Goal: Information Seeking & Learning: Learn about a topic

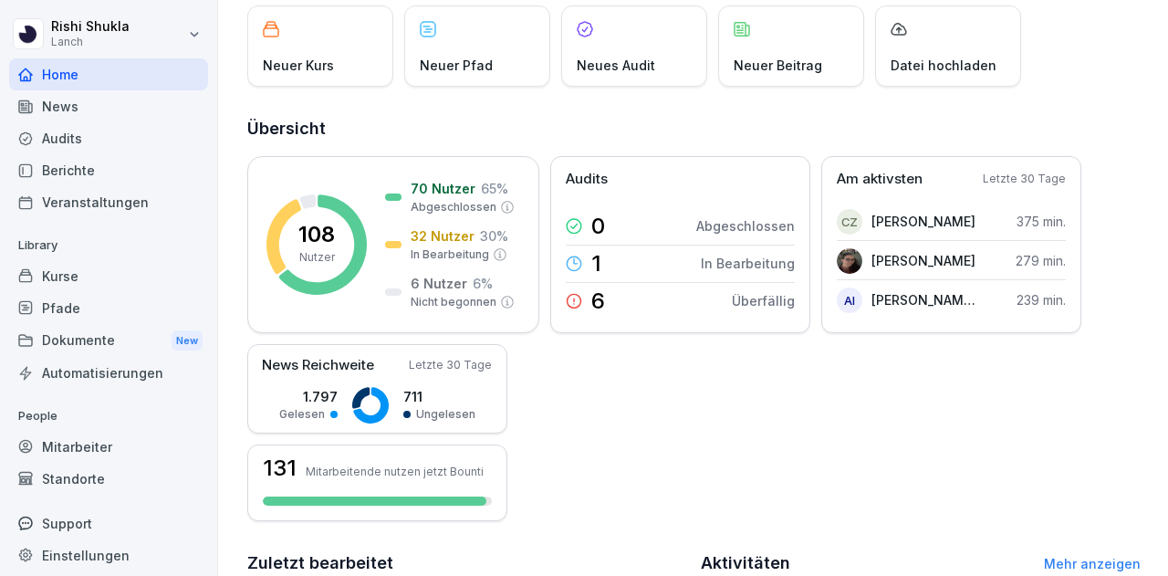
scroll to position [165, 0]
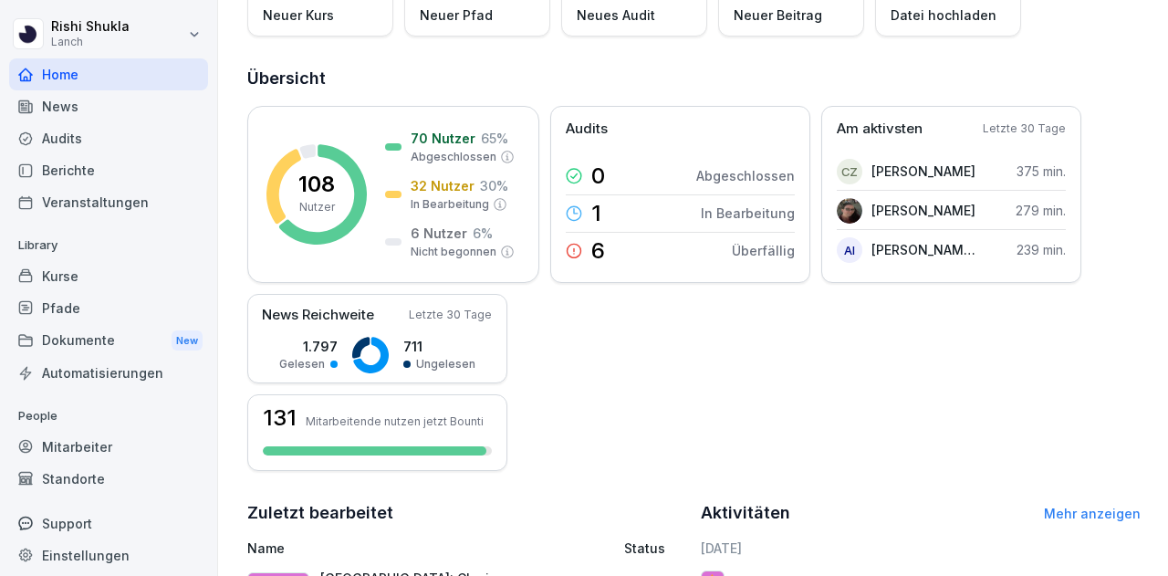
click at [119, 273] on div "Kurse" at bounding box center [108, 276] width 199 height 32
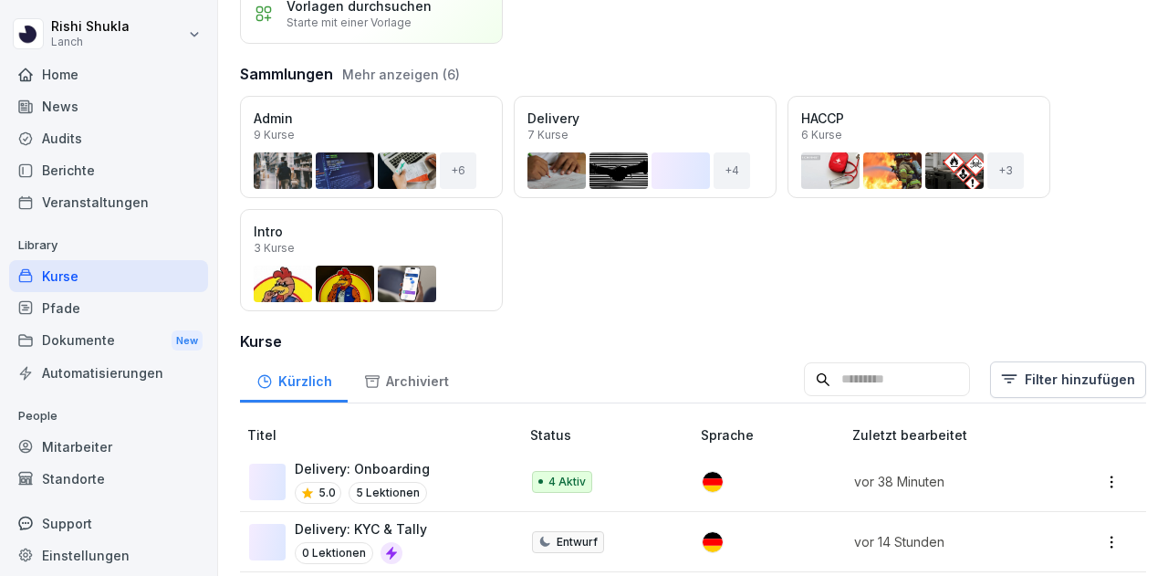
scroll to position [154, 0]
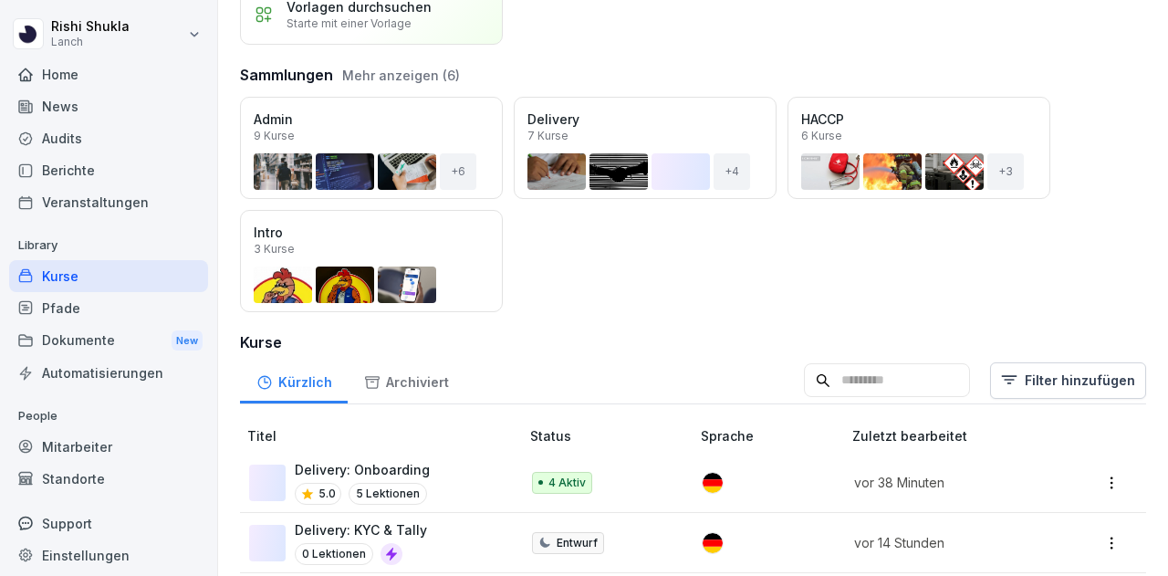
click at [820, 386] on input at bounding box center [887, 380] width 166 height 35
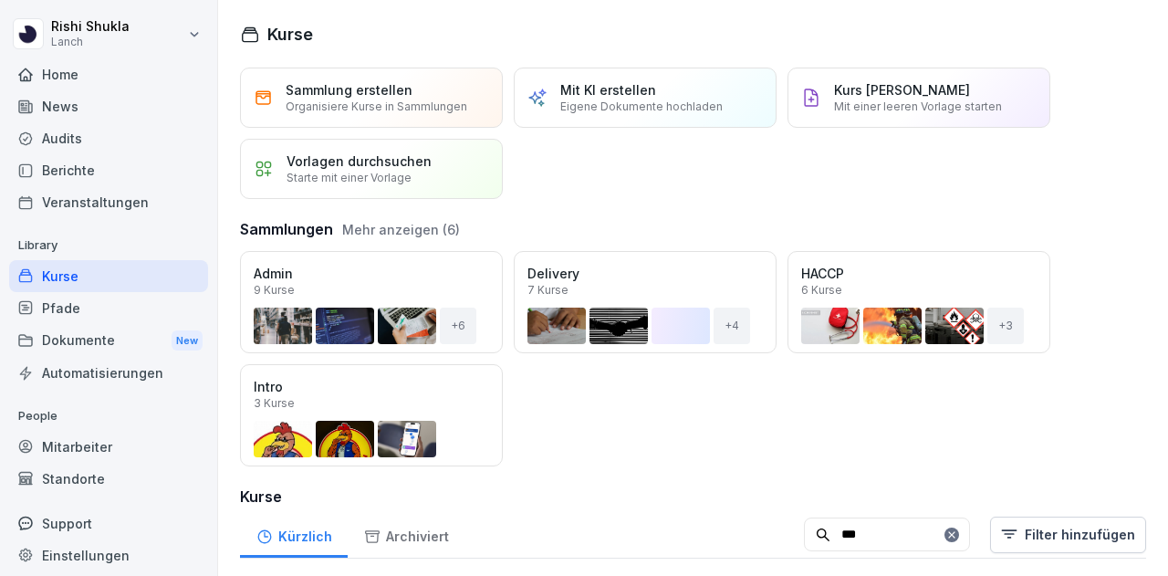
scroll to position [55, 0]
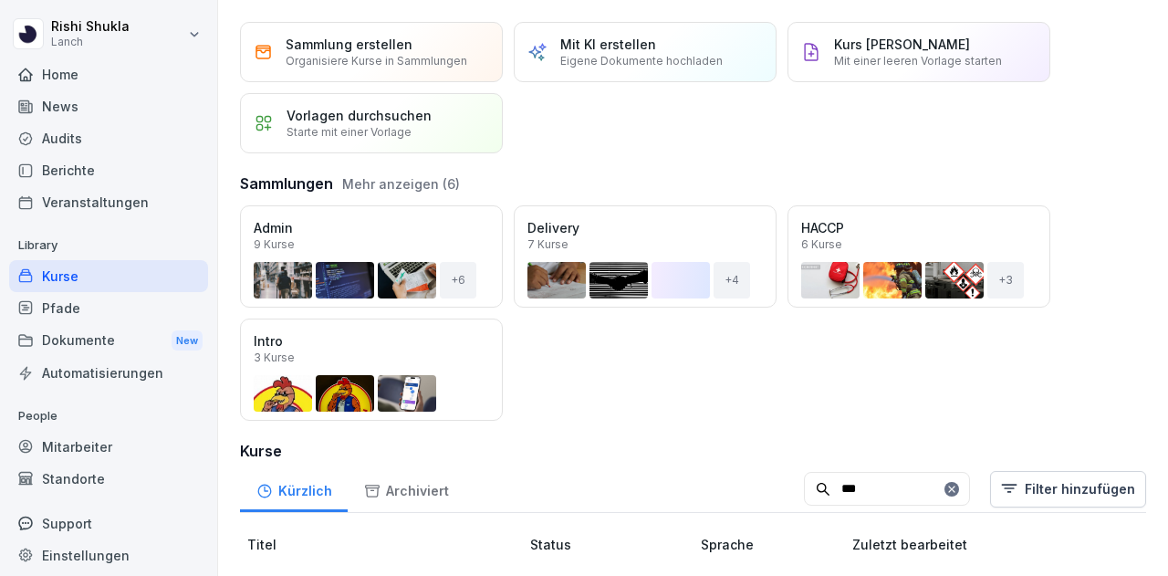
click at [374, 466] on div "Archiviert" at bounding box center [406, 489] width 117 height 47
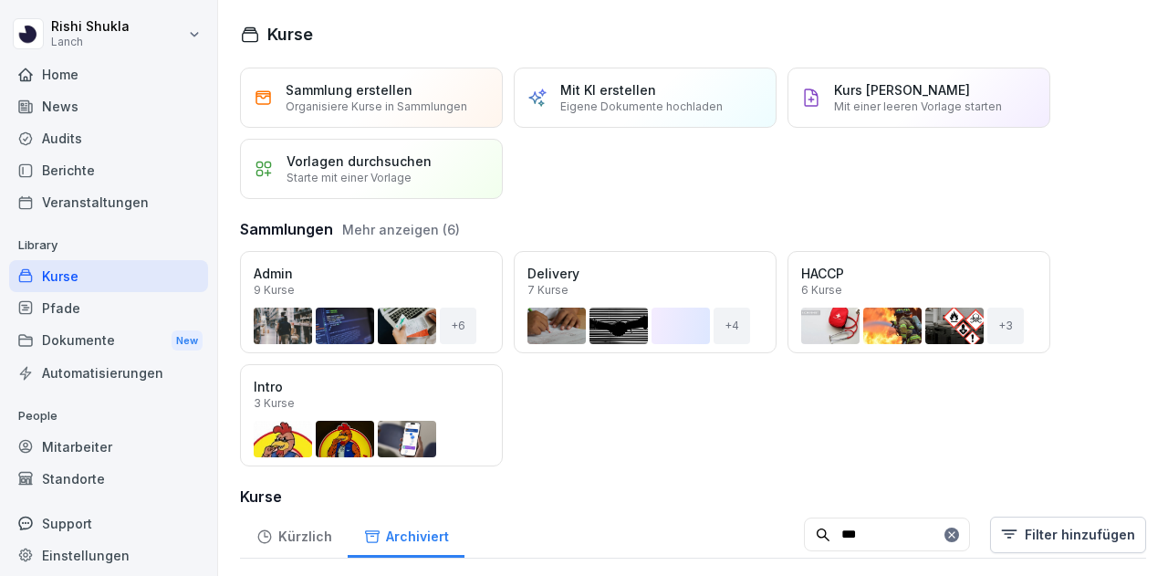
click at [319, 540] on div "Kürzlich" at bounding box center [294, 534] width 108 height 47
click at [843, 532] on input "***" at bounding box center [887, 535] width 166 height 35
type input "**********"
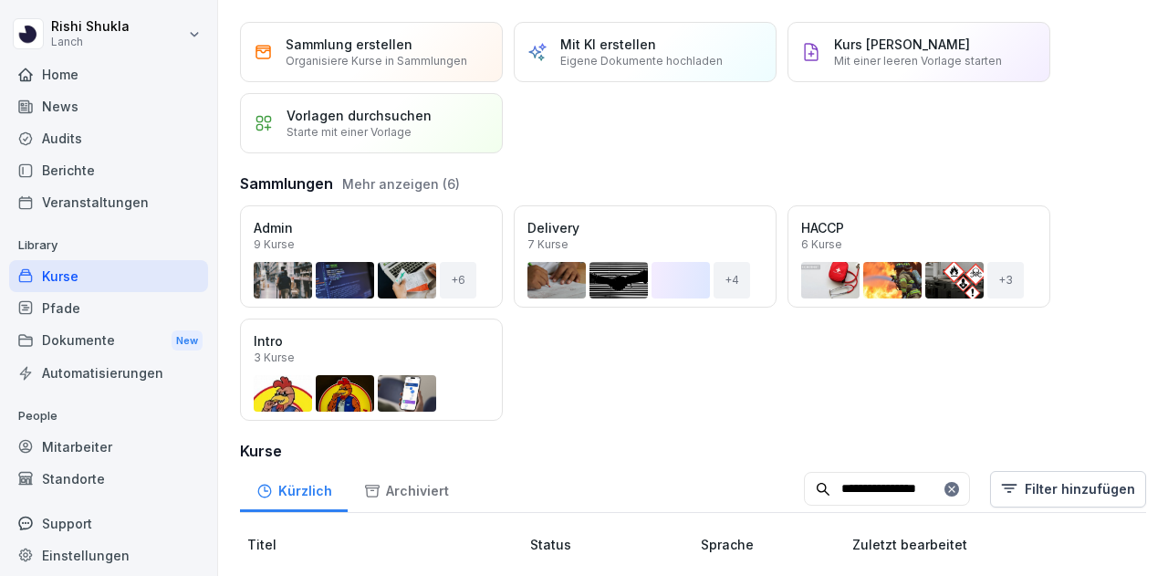
click at [60, 289] on div "Kurse" at bounding box center [108, 276] width 199 height 32
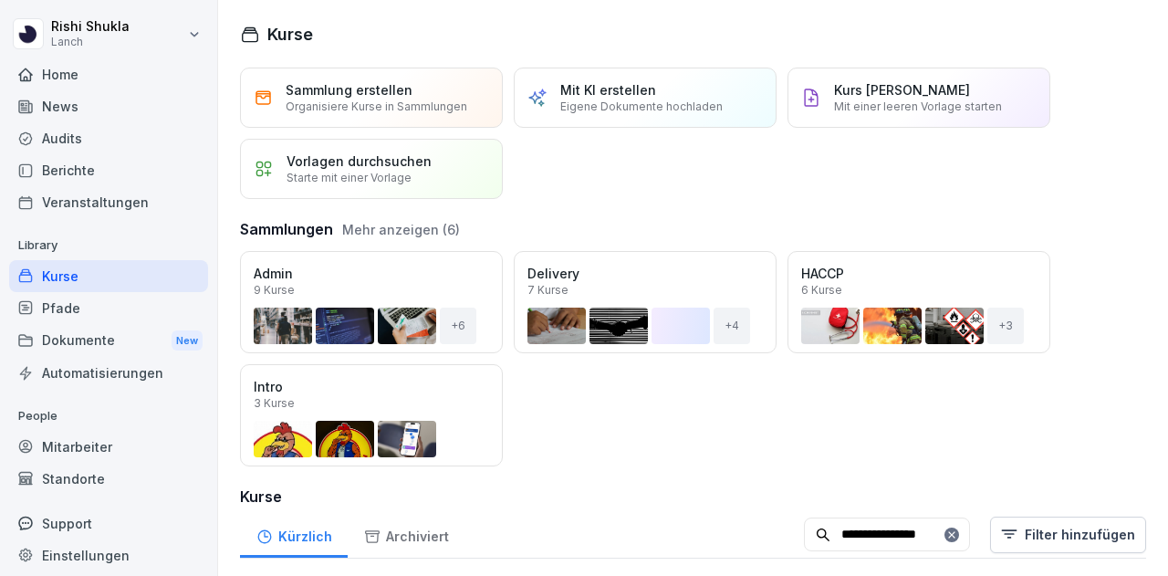
click at [70, 311] on div "Pfade" at bounding box center [108, 308] width 199 height 32
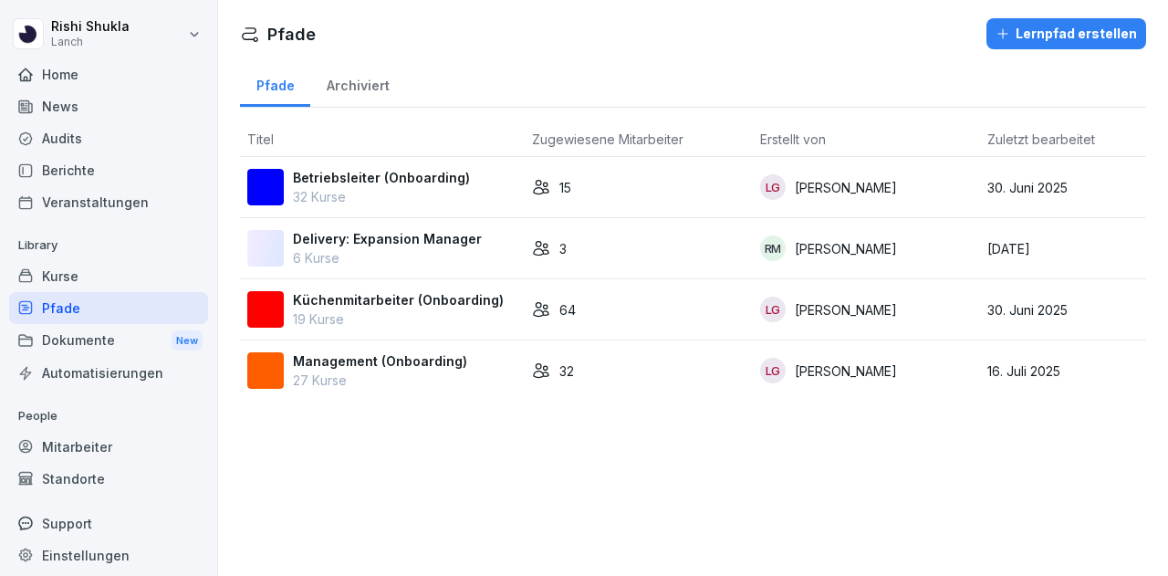
click at [80, 271] on div "Kurse" at bounding box center [108, 276] width 199 height 32
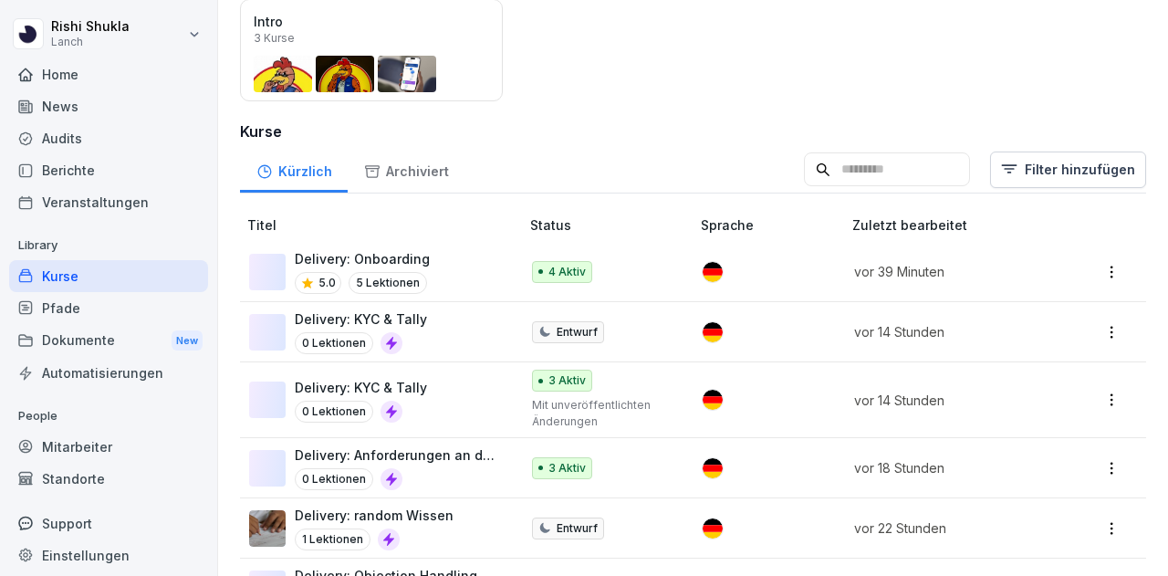
scroll to position [395, 0]
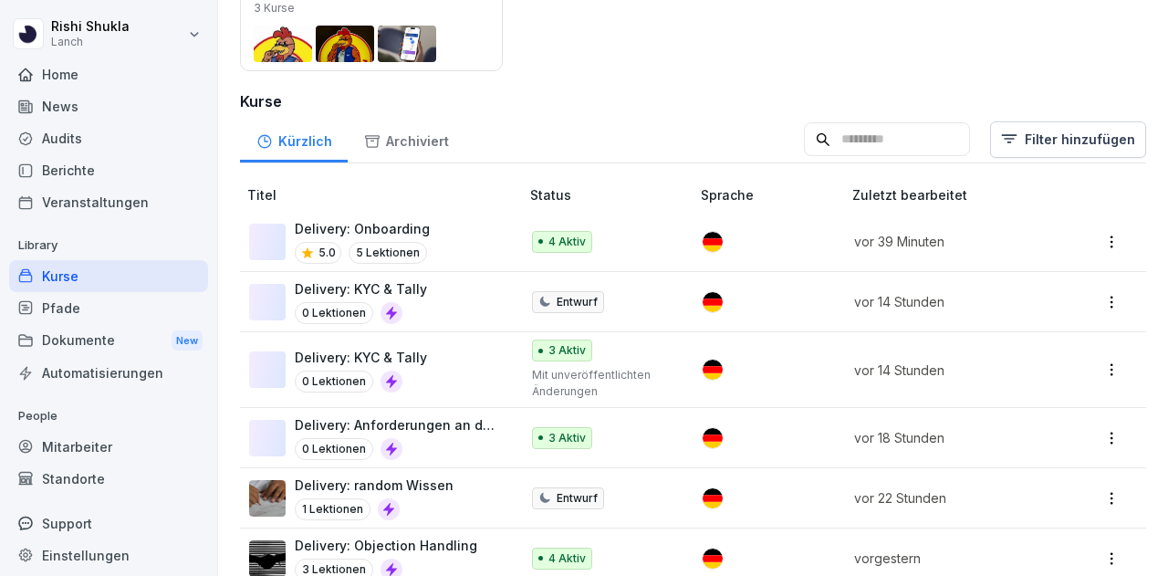
click at [921, 129] on input at bounding box center [887, 139] width 166 height 35
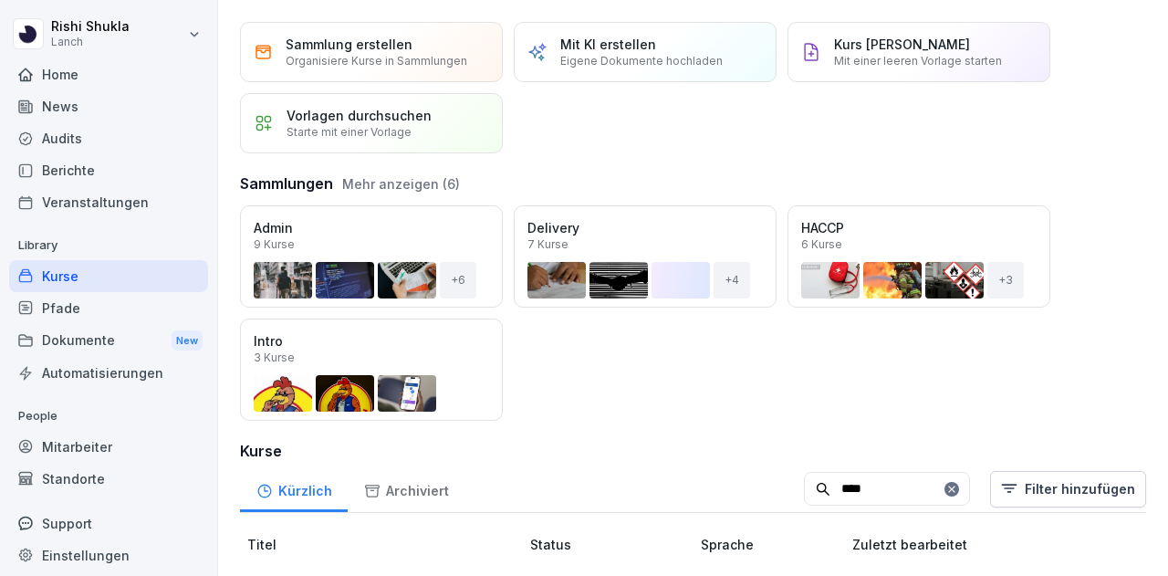
scroll to position [51, 0]
type input "********"
click at [705, 141] on div "Sammlung erstellen Organisiere Kurse in Sammlungen Mit KI erstellen Eigene Doku…" at bounding box center [693, 299] width 950 height 554
